Goal: Task Accomplishment & Management: Use online tool/utility

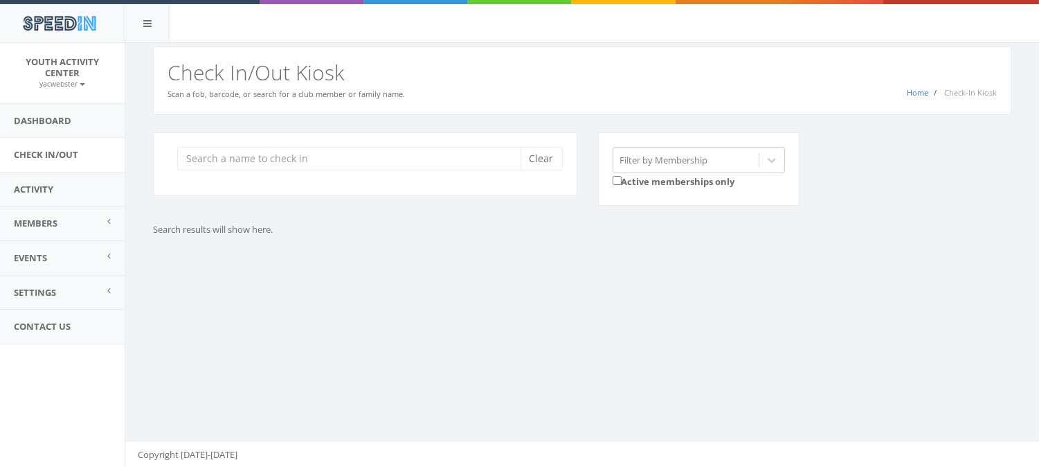
click at [239, 156] on input "search" at bounding box center [354, 159] width 354 height 24
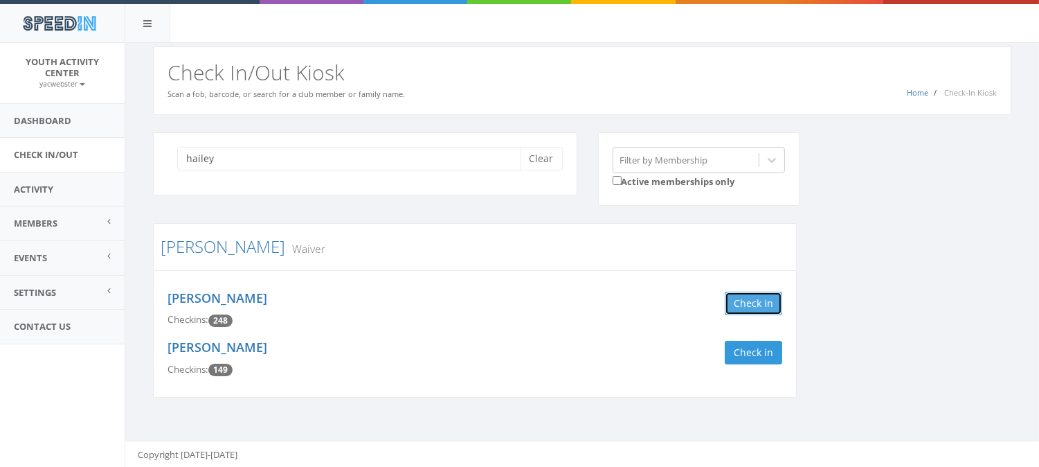
click at [744, 298] on button "Check in" at bounding box center [753, 303] width 57 height 24
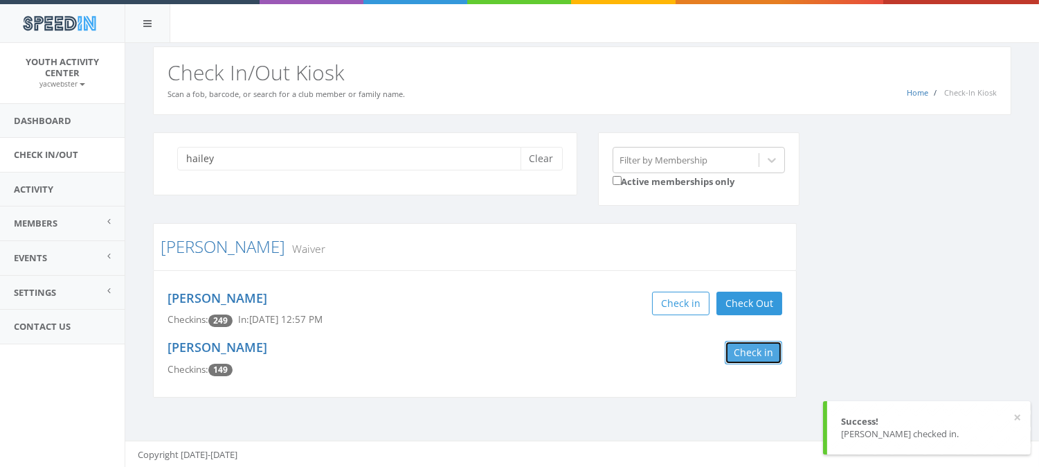
click at [739, 347] on button "Check in" at bounding box center [753, 353] width 57 height 24
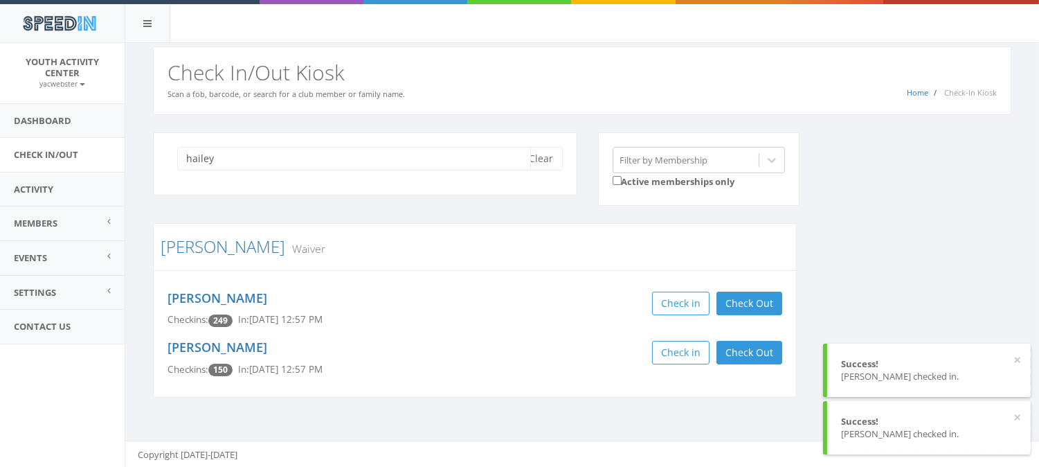
click at [219, 163] on input "hailey" at bounding box center [354, 159] width 354 height 24
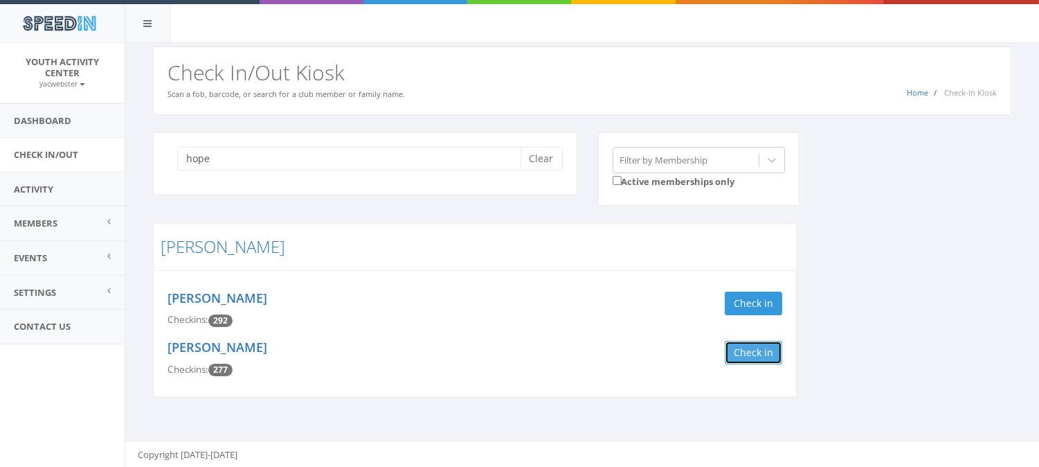
click at [743, 354] on button "Check in" at bounding box center [753, 353] width 57 height 24
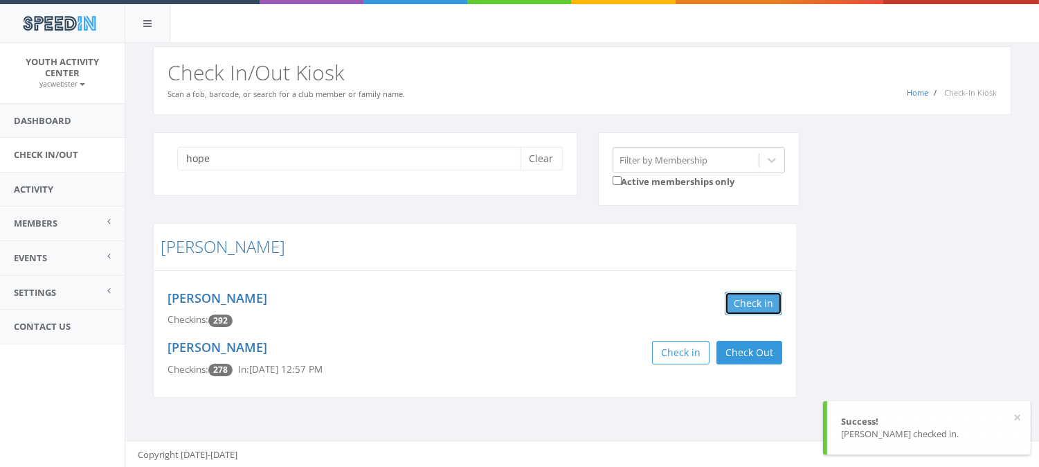
click at [753, 307] on button "Check in" at bounding box center [753, 303] width 57 height 24
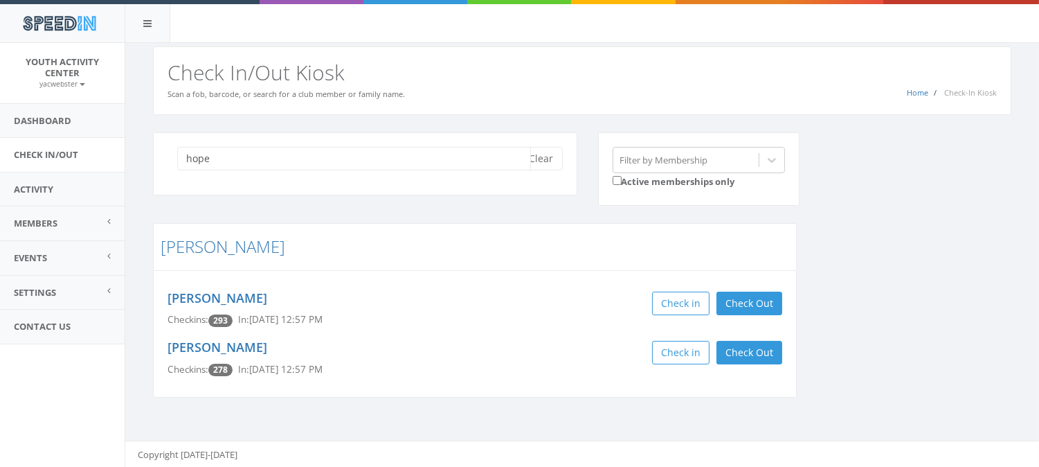
click at [266, 161] on input "hope" at bounding box center [354, 159] width 354 height 24
type input "h"
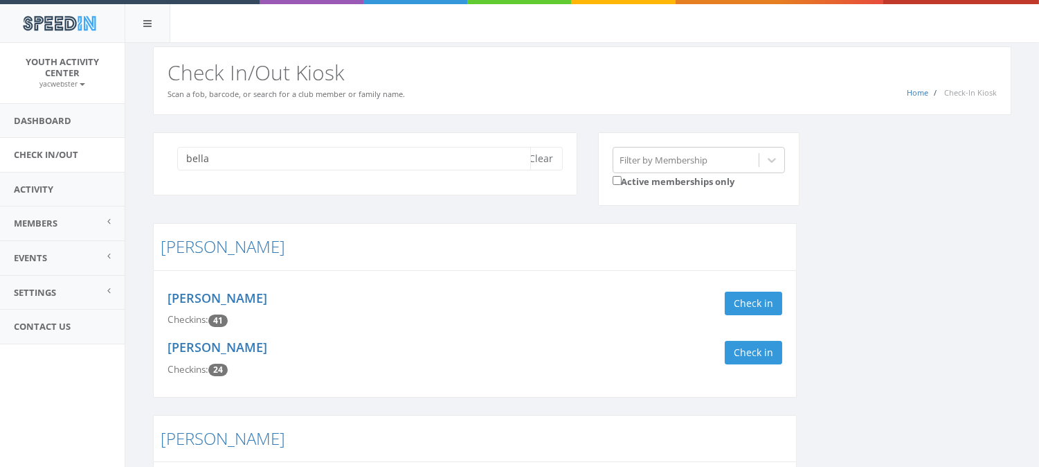
type input "bella"
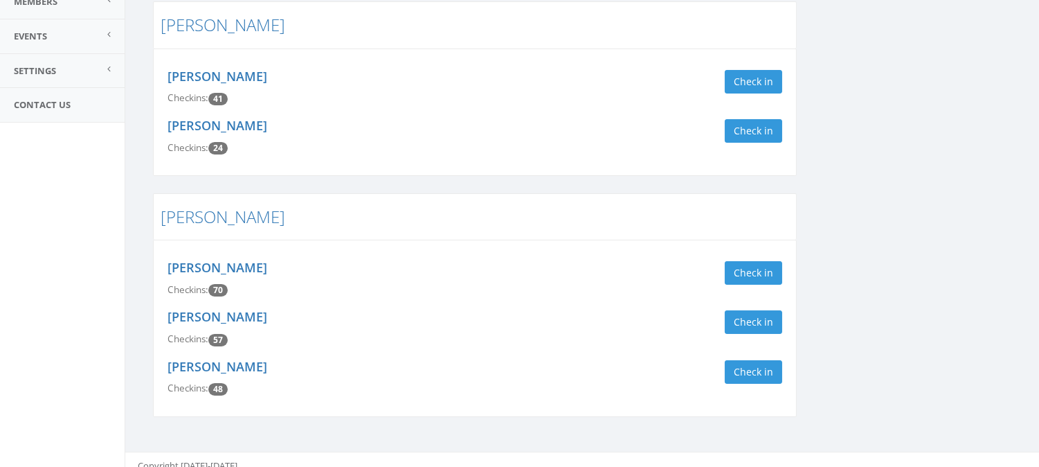
scroll to position [232, 0]
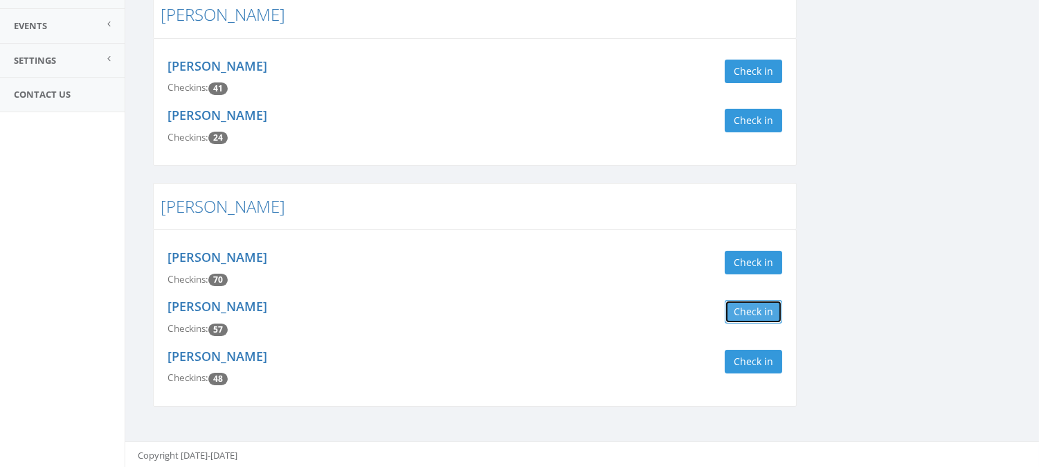
click at [755, 313] on button "Check in" at bounding box center [753, 312] width 57 height 24
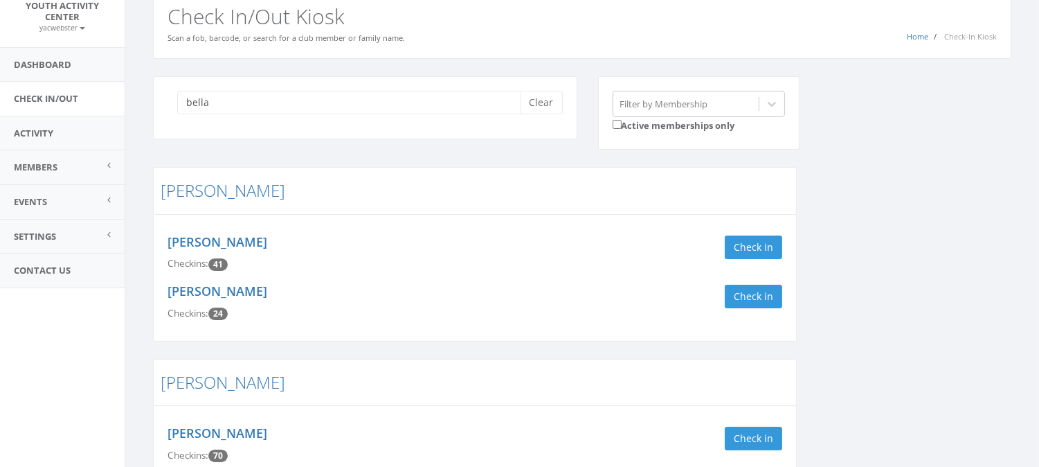
scroll to position [0, 0]
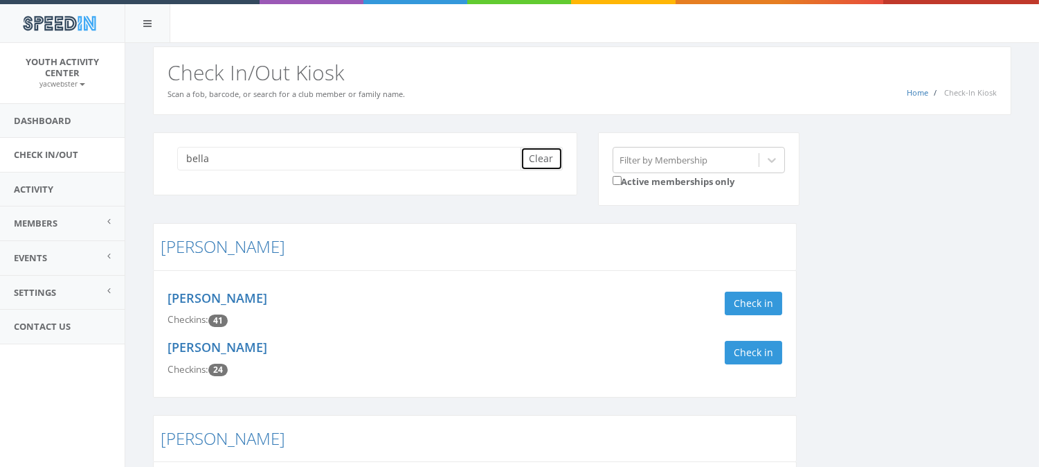
click at [545, 161] on button "Clear" at bounding box center [542, 159] width 42 height 24
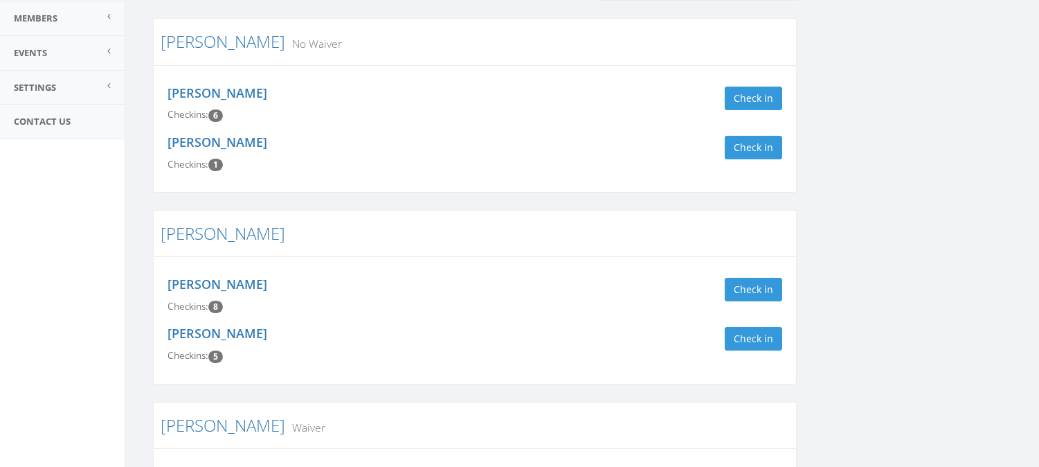
scroll to position [206, 0]
type input "brookl"
click at [757, 341] on button "Check in" at bounding box center [753, 338] width 57 height 24
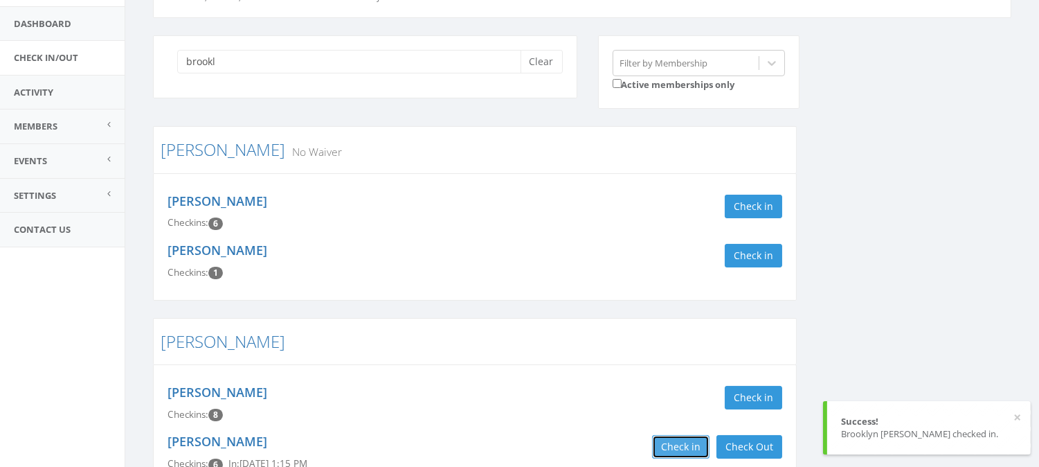
scroll to position [0, 0]
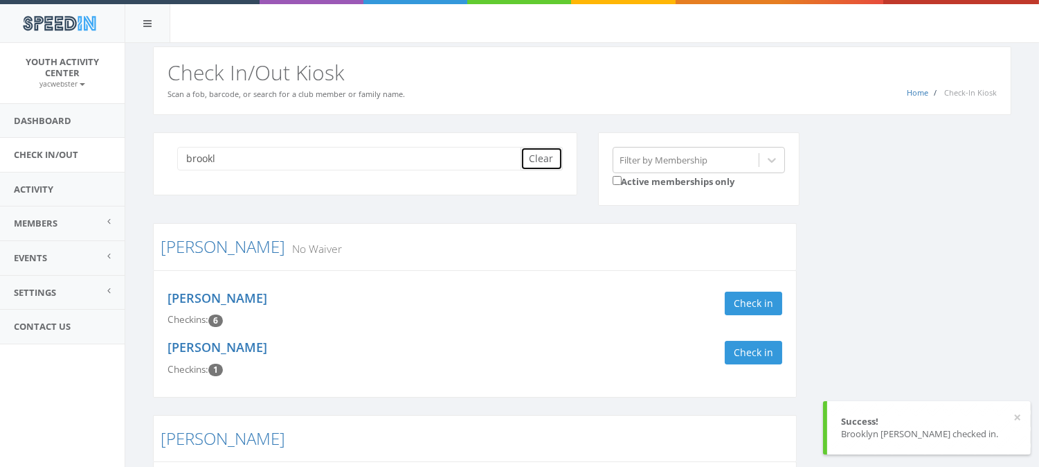
click at [556, 156] on button "Clear" at bounding box center [542, 159] width 42 height 24
